Goal: Information Seeking & Learning: Stay updated

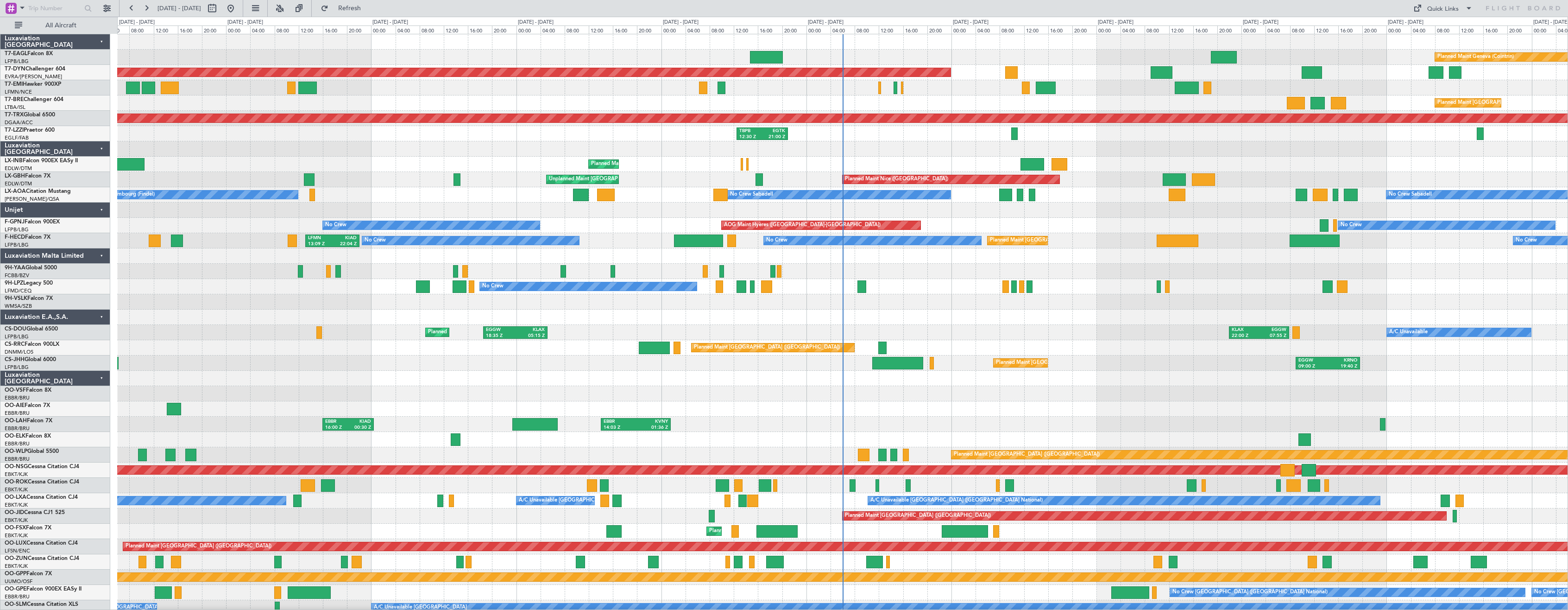
click at [97, 379] on div "Luxaviation [GEOGRAPHIC_DATA]" at bounding box center [56, 379] width 110 height 15
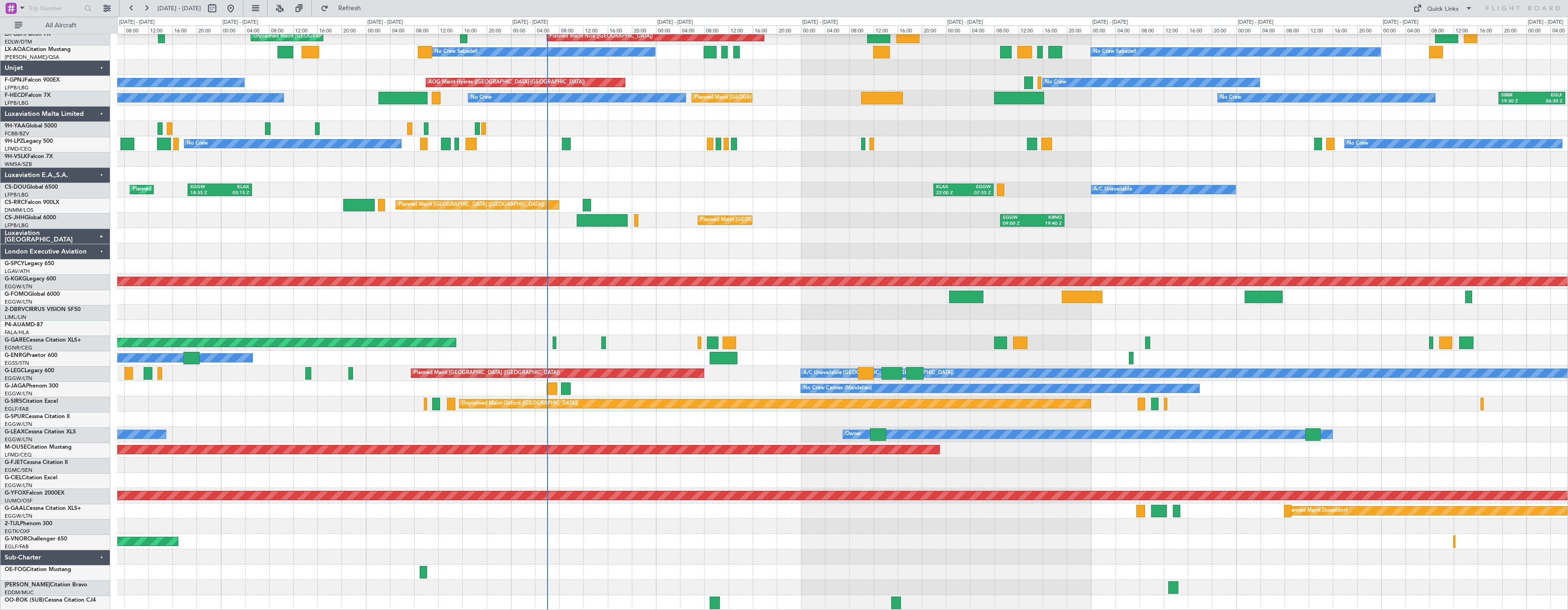
scroll to position [143, 0]
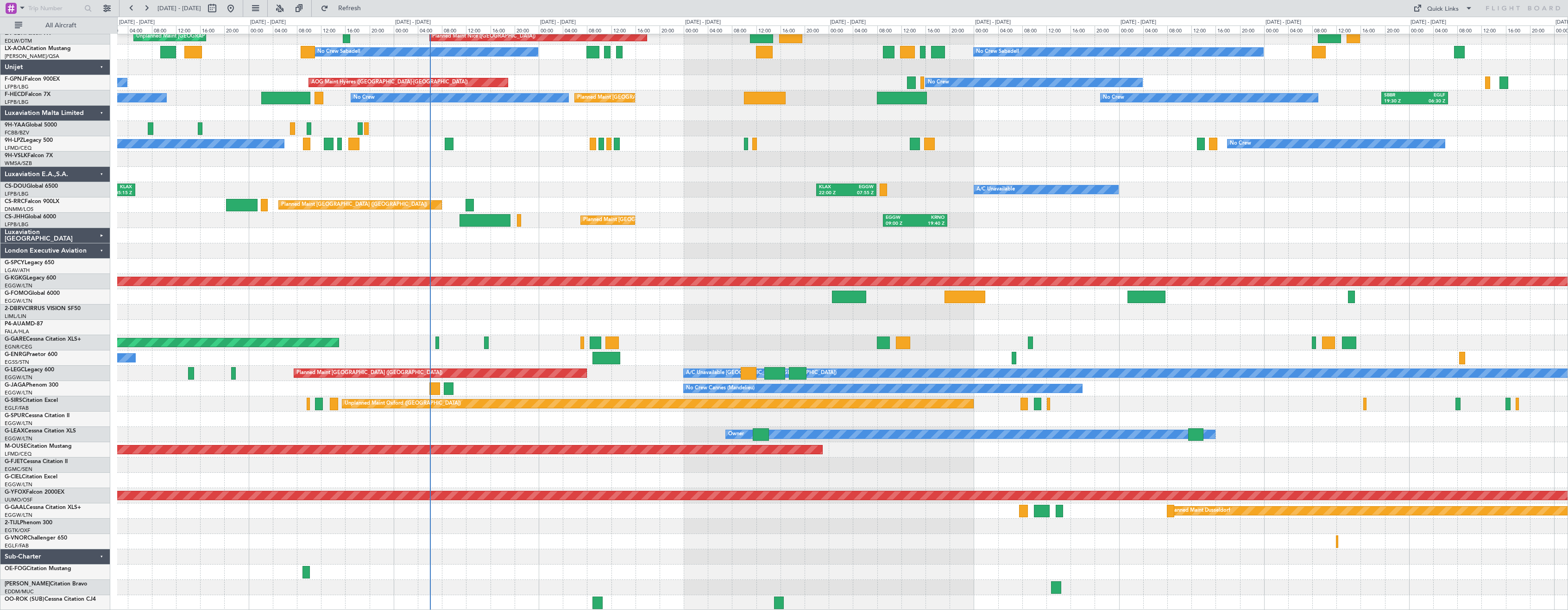
click at [679, 172] on div "Planned Maint Geneva (Cointrin) [GEOGRAPHIC_DATA] ([GEOGRAPHIC_DATA]) Unplanned…" at bounding box center [842, 251] width 1450 height 719
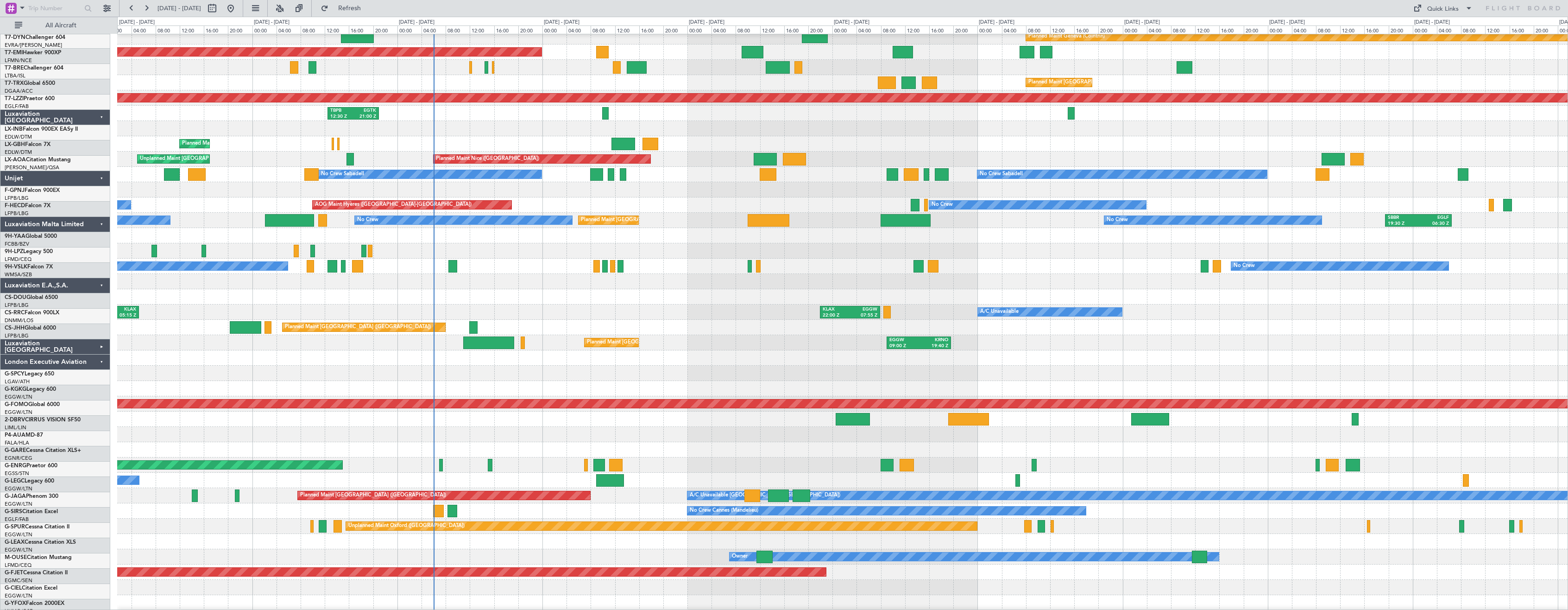
scroll to position [0, 0]
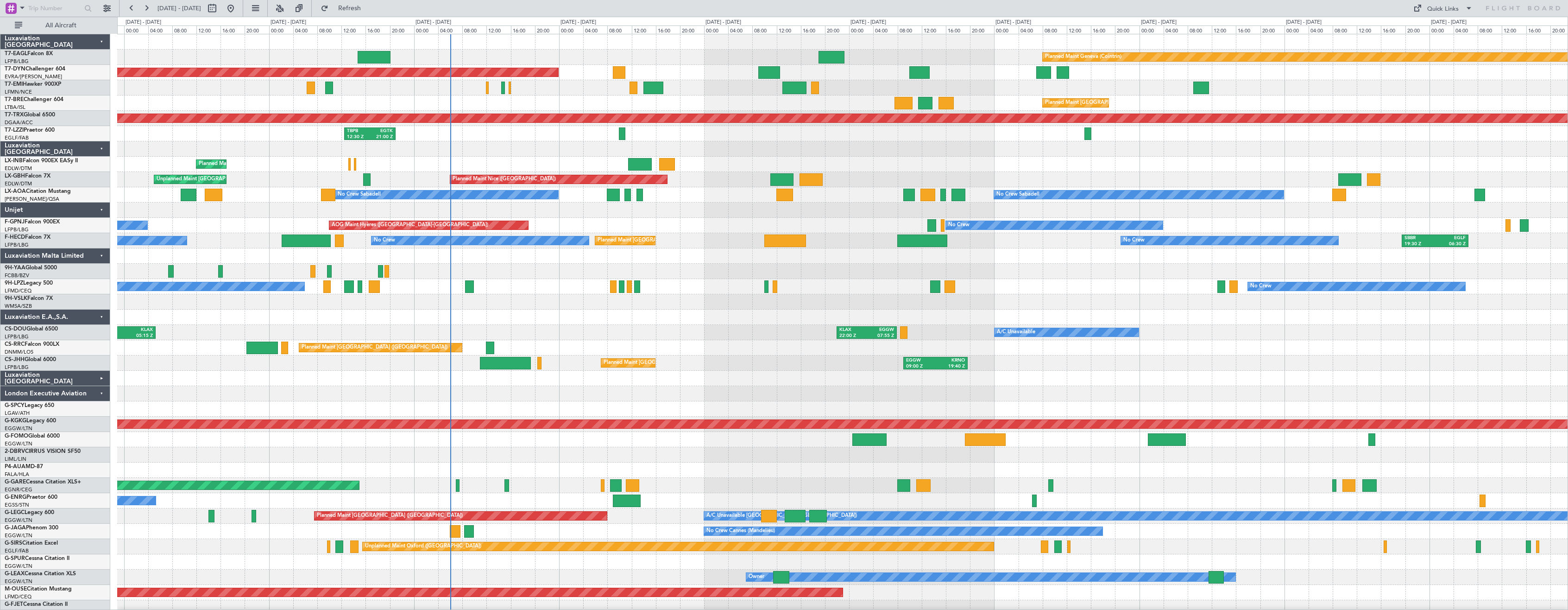
click at [98, 395] on div "London Executive Aviation" at bounding box center [56, 394] width 110 height 15
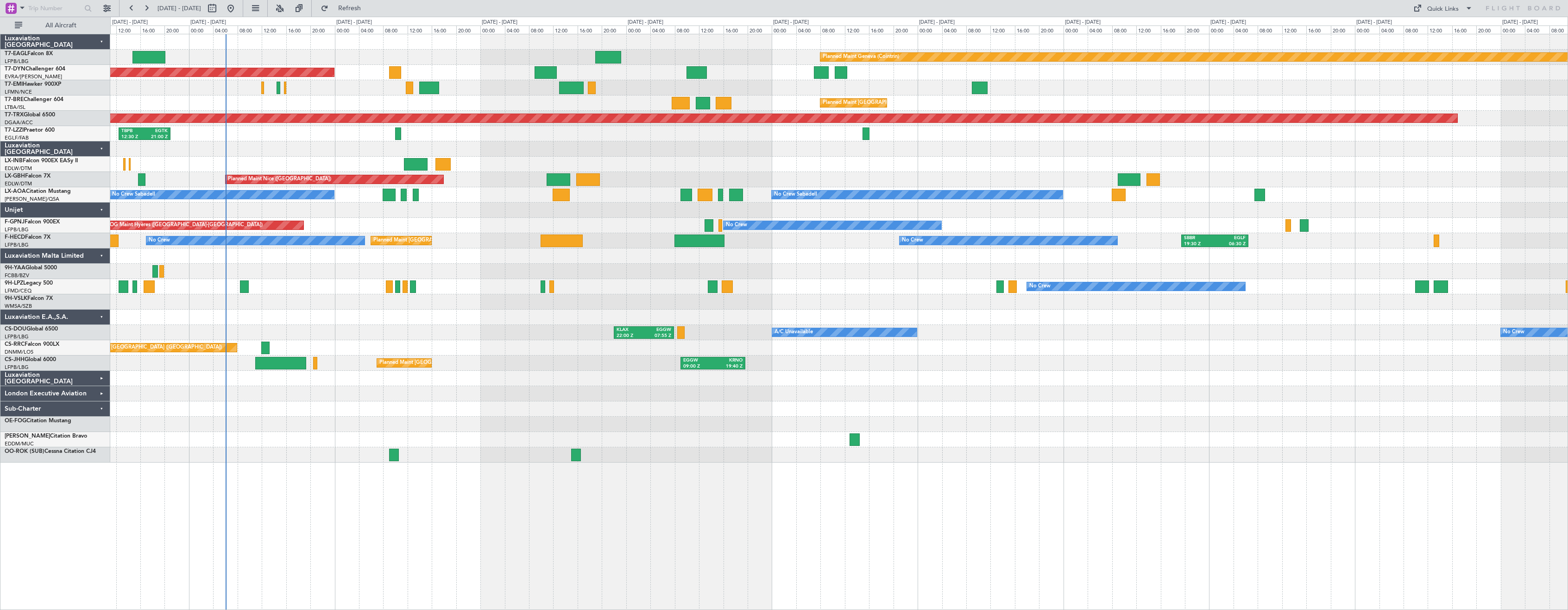
click at [461, 371] on div "Planned Maint Geneva (Cointrin) Planned Maint [GEOGRAPHIC_DATA]-[GEOGRAPHIC_DAT…" at bounding box center [839, 249] width 1457 height 428
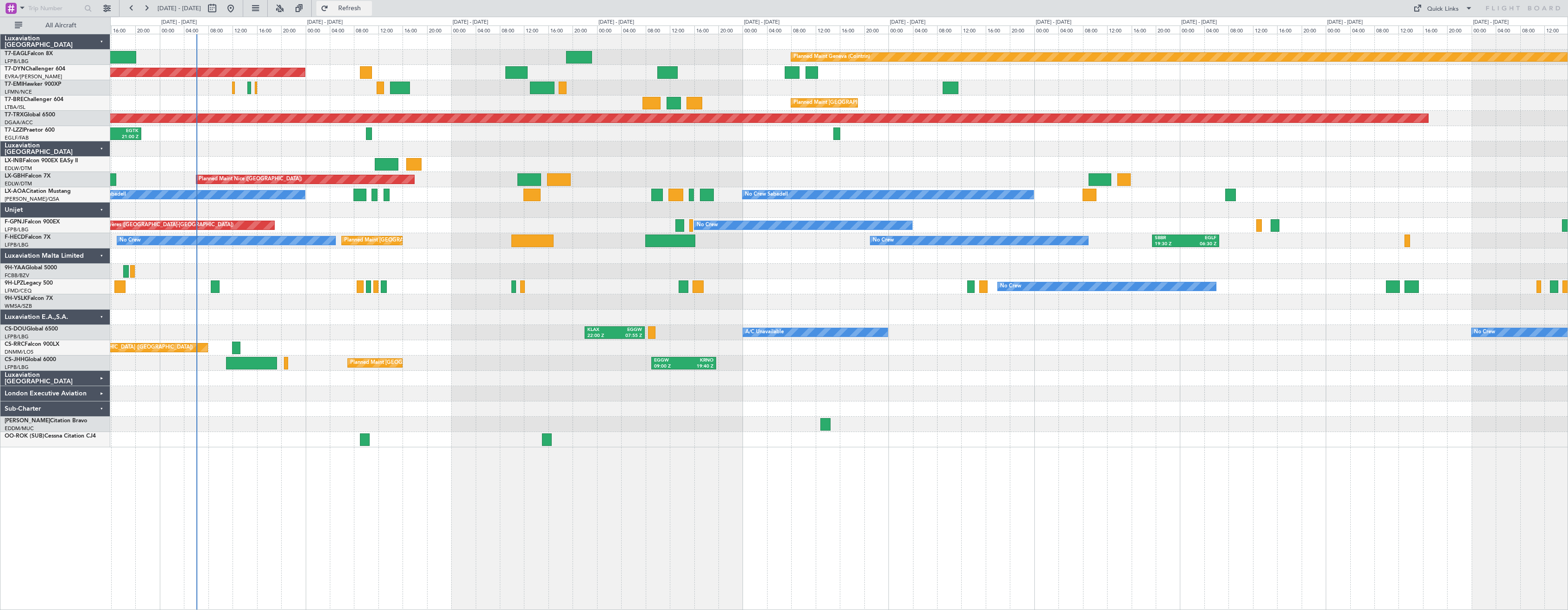
click at [372, 13] on button "Refresh" at bounding box center [344, 8] width 56 height 15
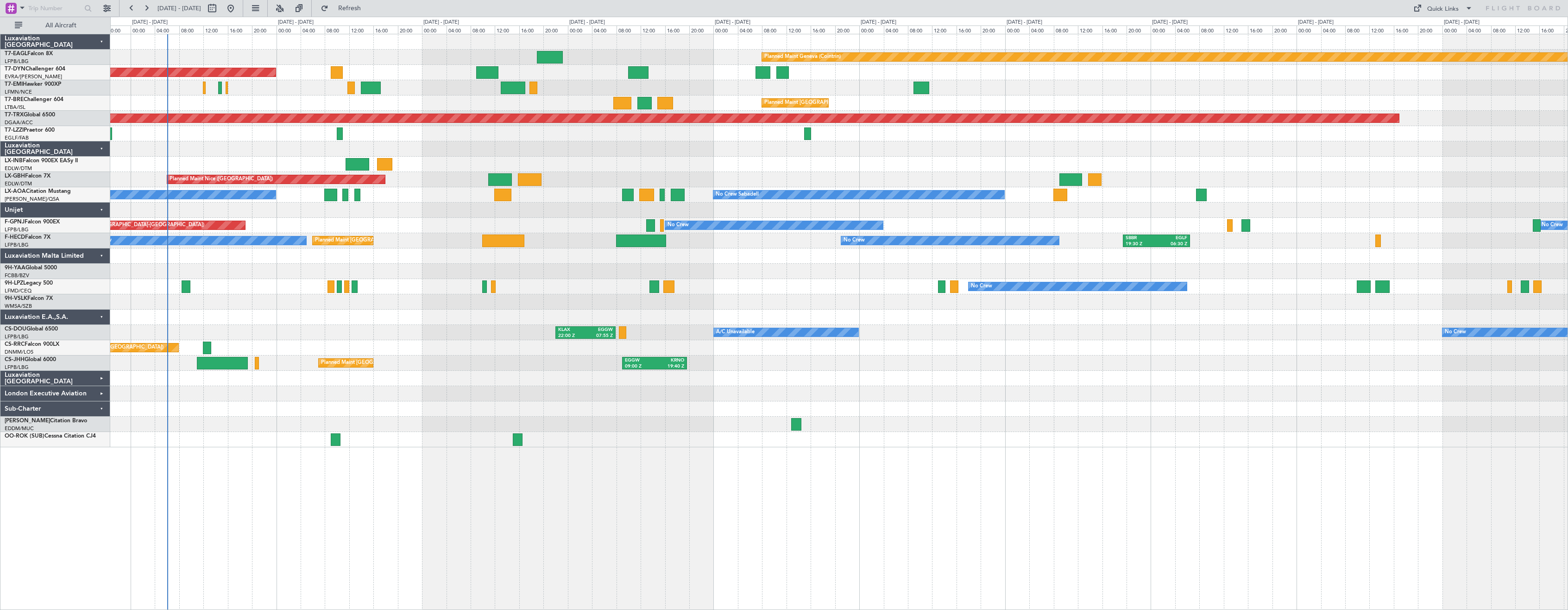
click at [552, 351] on div "Planned Maint Geneva (Cointrin) Planned Maint [GEOGRAPHIC_DATA]-[GEOGRAPHIC_DAT…" at bounding box center [839, 241] width 1457 height 413
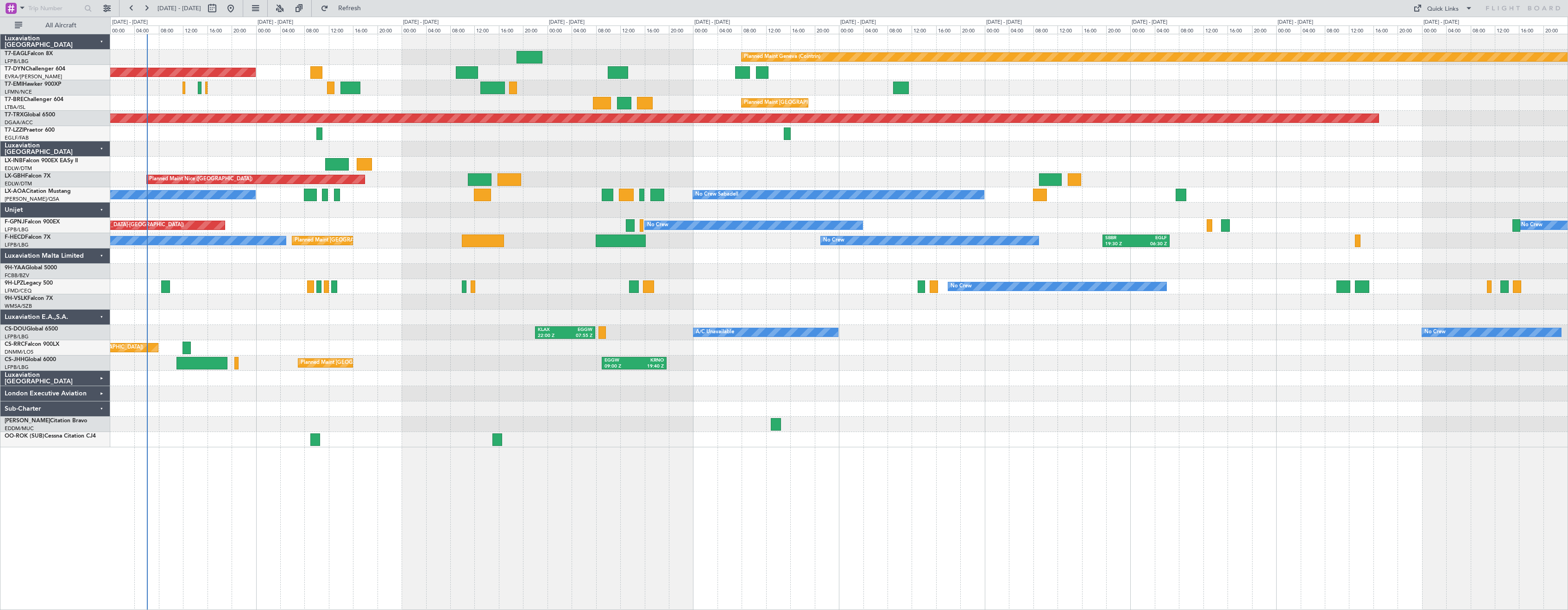
click at [217, 524] on div "Planned Maint Geneva (Cointrin) Planned Maint [GEOGRAPHIC_DATA]-[GEOGRAPHIC_DAT…" at bounding box center [839, 322] width 1457 height 576
click at [227, 533] on div "Planned Maint Geneva (Cointrin) Planned Maint [GEOGRAPHIC_DATA]-[GEOGRAPHIC_DAT…" at bounding box center [839, 322] width 1457 height 576
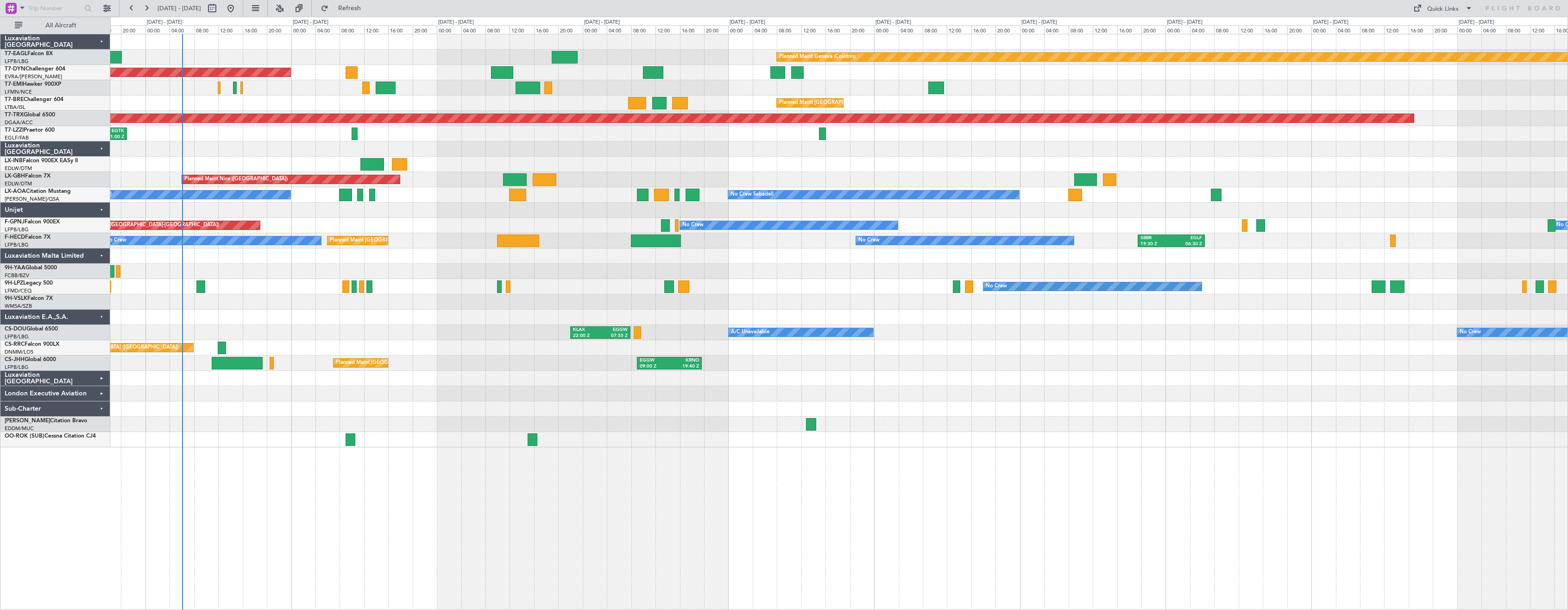
click at [464, 371] on div "Planned Maint Geneva (Cointrin) Planned Maint [GEOGRAPHIC_DATA]-[GEOGRAPHIC_DAT…" at bounding box center [839, 241] width 1457 height 413
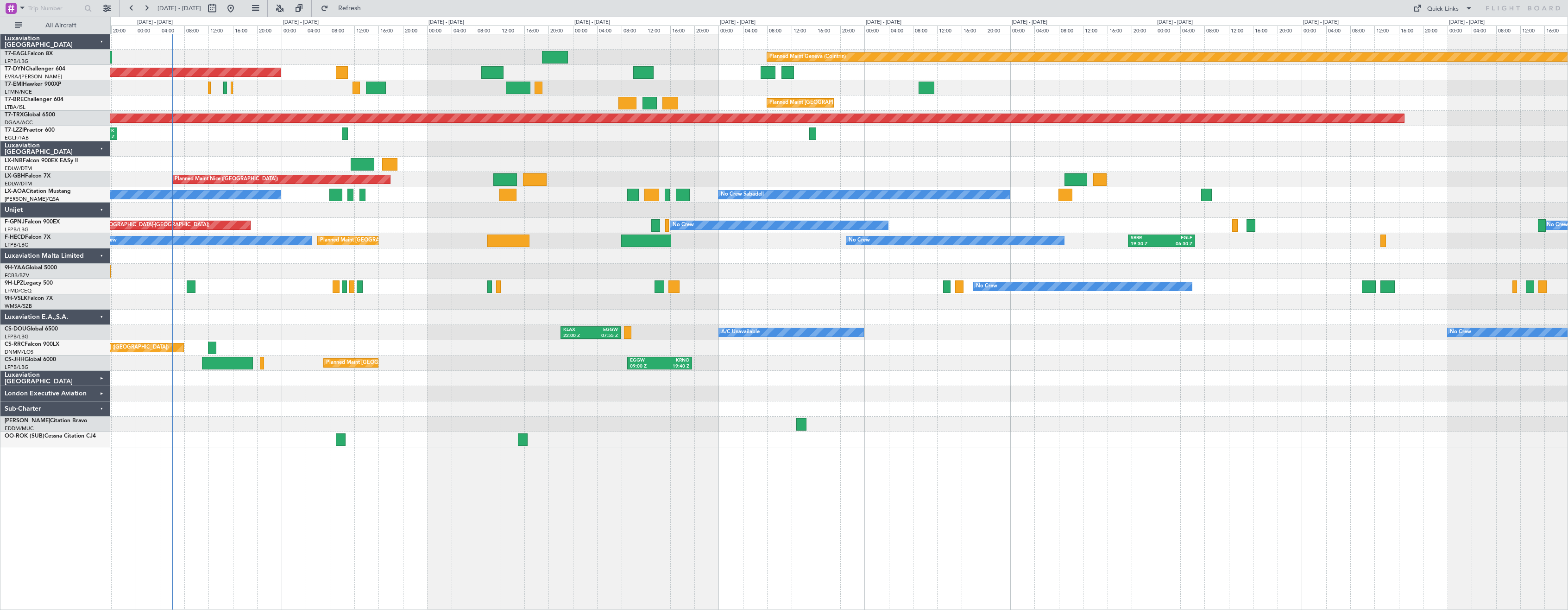
click at [261, 487] on div "Planned Maint Geneva (Cointrin) Planned Maint [GEOGRAPHIC_DATA]-[GEOGRAPHIC_DAT…" at bounding box center [839, 322] width 1457 height 576
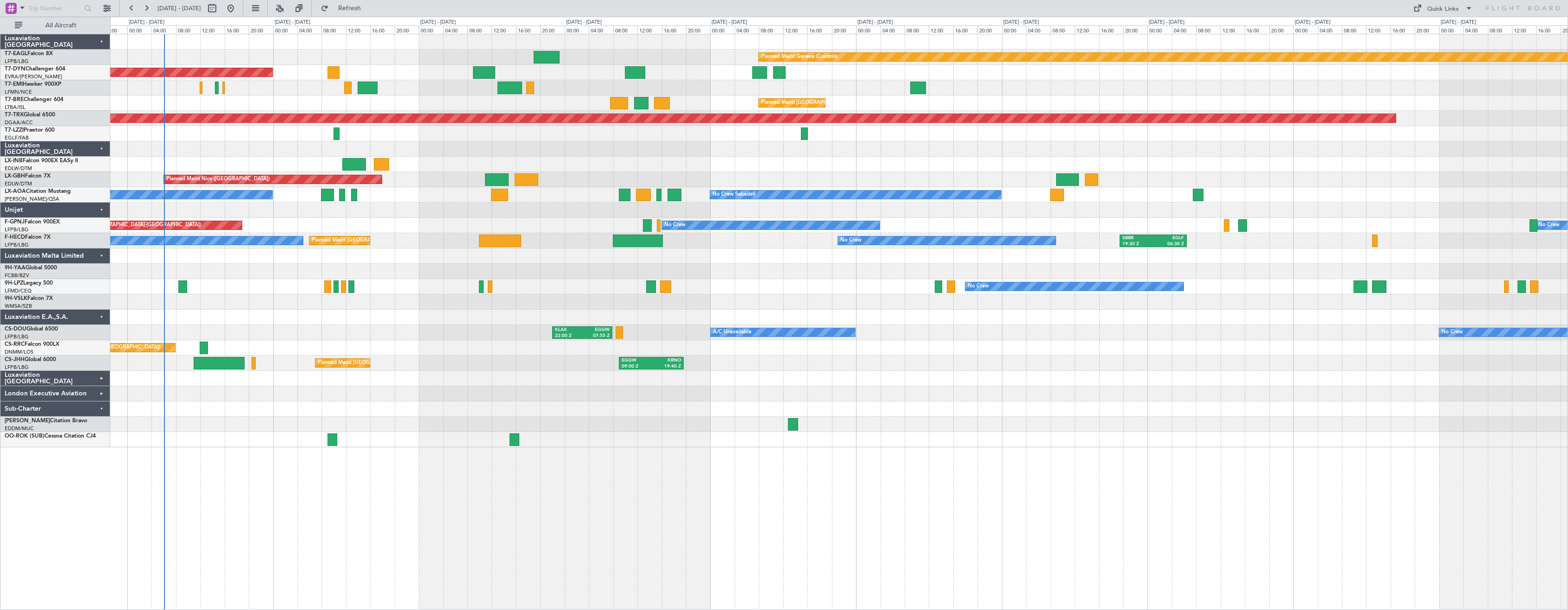
click at [505, 557] on div "Planned Maint Geneva (Cointrin) Planned Maint [GEOGRAPHIC_DATA]-[GEOGRAPHIC_DAT…" at bounding box center [839, 322] width 1457 height 576
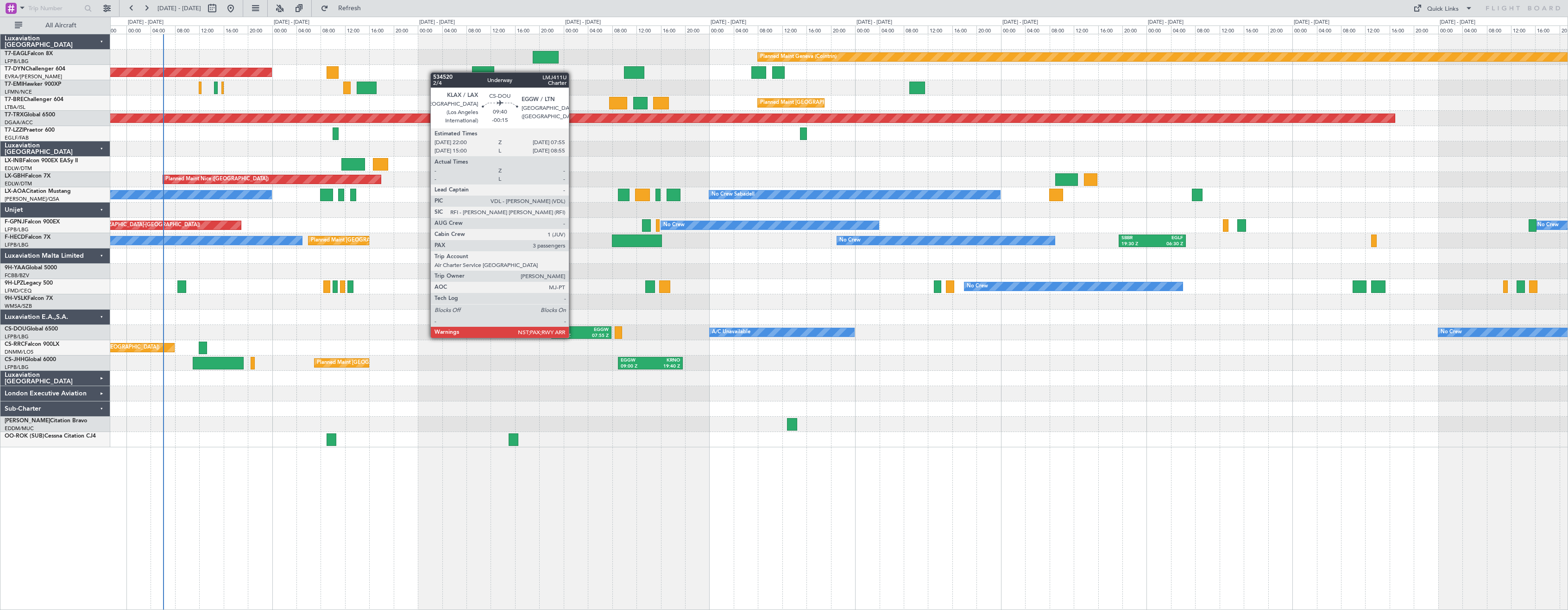
click at [573, 329] on div "KLAX" at bounding box center [567, 330] width 27 height 6
